Goal: Task Accomplishment & Management: Use online tool/utility

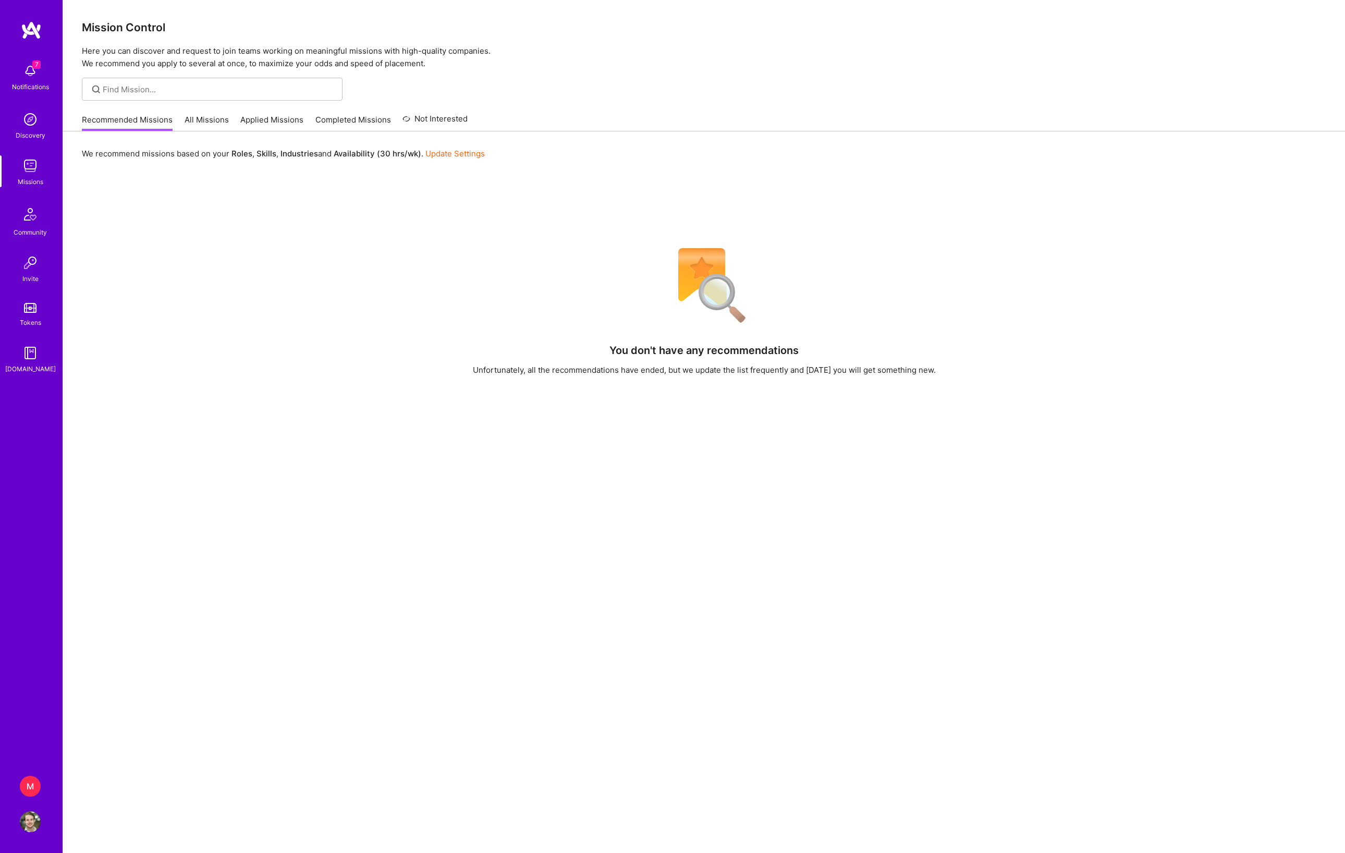
click at [30, 779] on div "M" at bounding box center [30, 786] width 21 height 21
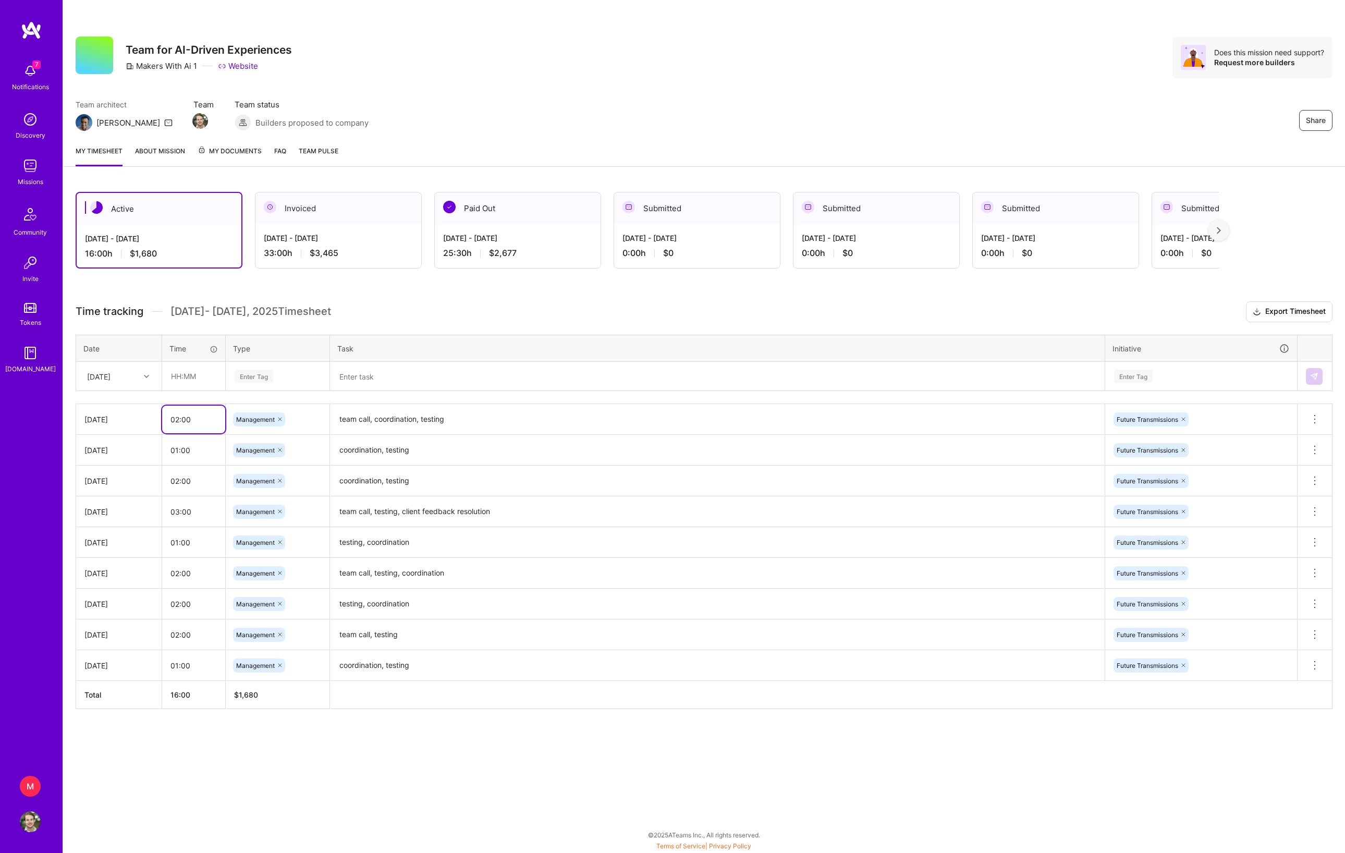
click at [179, 433] on input "02:00" at bounding box center [193, 420] width 63 height 28
type input "03:00"
click at [388, 434] on textarea "team call, coordination, testing" at bounding box center [717, 419] width 773 height 29
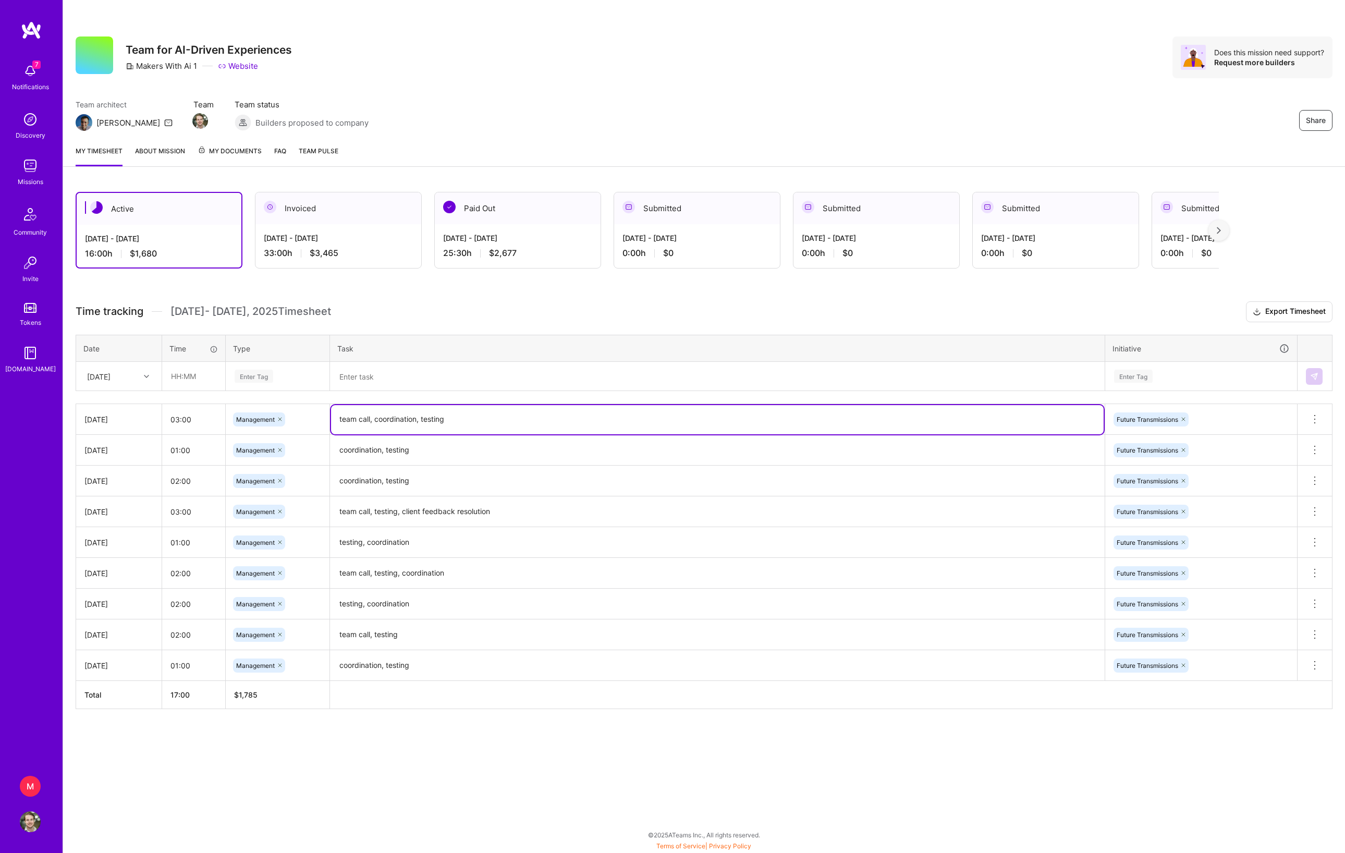
paste textarea "testing, feedback consolidation"
type textarea "team call, testing, feedback consolidation"
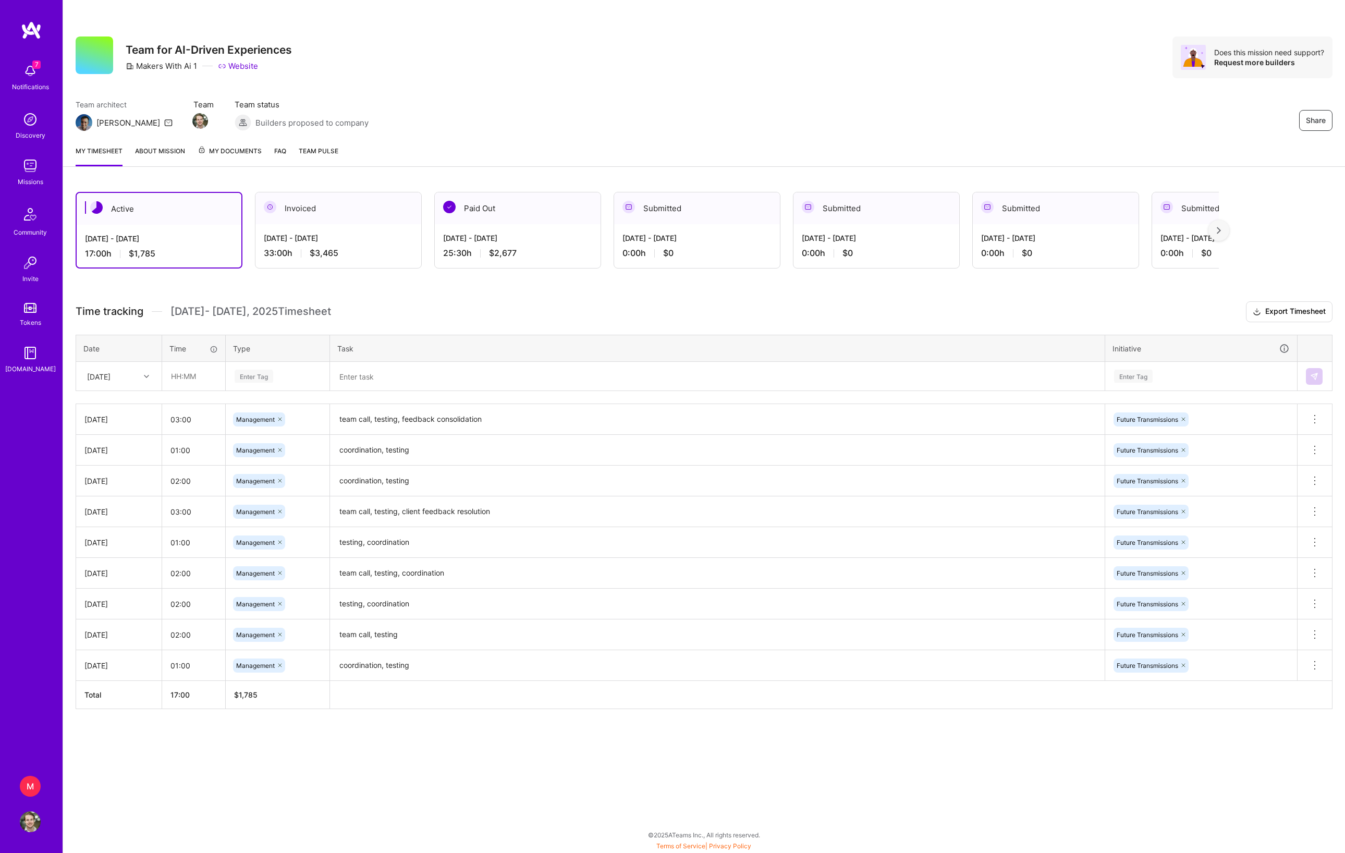
click at [529, 350] on div "Time tracking Sep 1 - Sep 15 , 2025 Timesheet Export Timesheet Date Time Type T…" at bounding box center [704, 505] width 1257 height 408
click at [1030, 417] on div "Time tracking Sep 1 - Sep 15 , 2025 Timesheet Export Timesheet Date Time Type T…" at bounding box center [704, 505] width 1257 height 408
click at [716, 298] on div "Active Sep 1 - Sep 15, 2025 17:00 h $1,785 Invoiced Aug 16 - Aug 31, 2025 33:00…" at bounding box center [704, 469] width 1282 height 581
drag, startPoint x: 186, startPoint y: 440, endPoint x: 250, endPoint y: 440, distance: 64.7
click at [250, 435] on tr "[DATE] 03:00 Management team call, coordination, testing Future Transmissions D…" at bounding box center [704, 419] width 1257 height 31
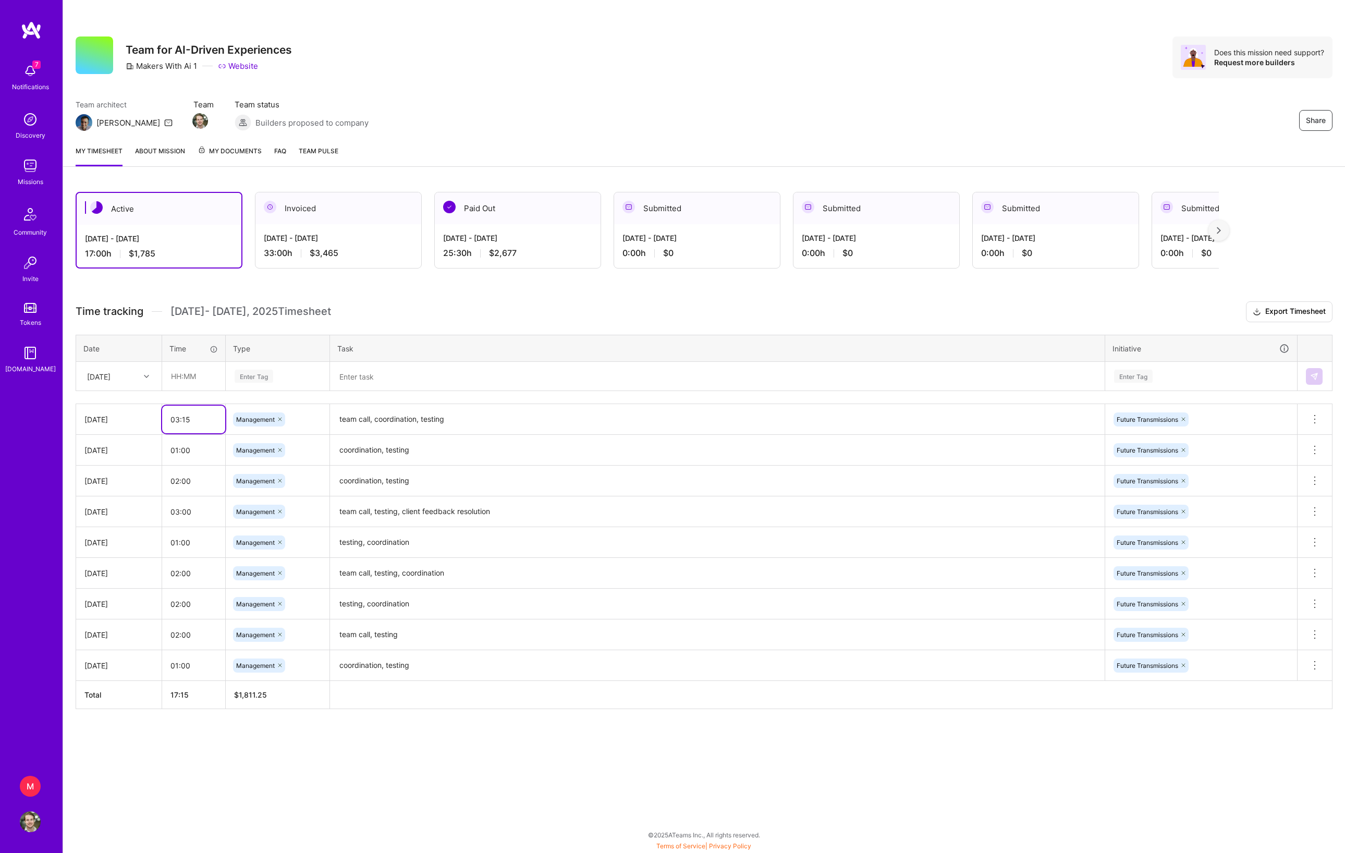
type input "03:15"
click at [331, 318] on span "[DATE] - [DATE] Timesheet" at bounding box center [251, 311] width 161 height 13
